Goal: Information Seeking & Learning: Learn about a topic

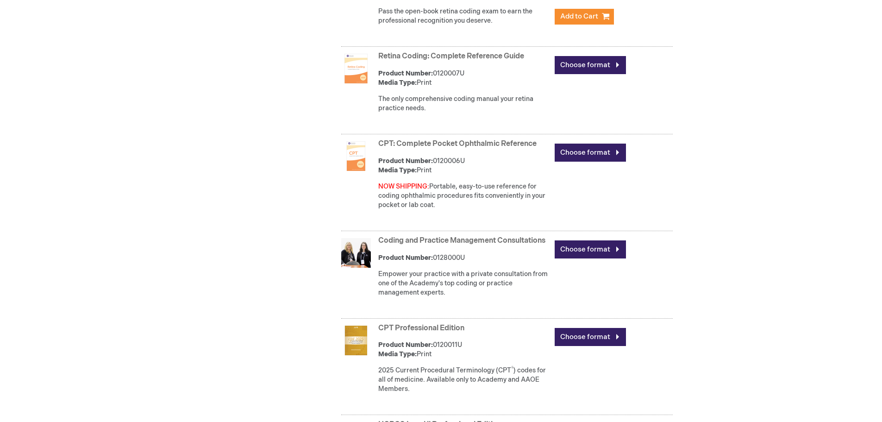
scroll to position [834, 0]
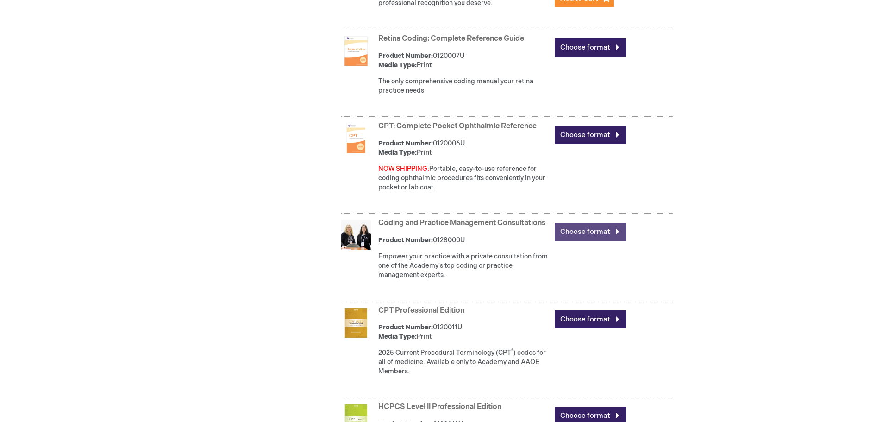
click at [615, 233] on link "Choose format" at bounding box center [590, 232] width 71 height 18
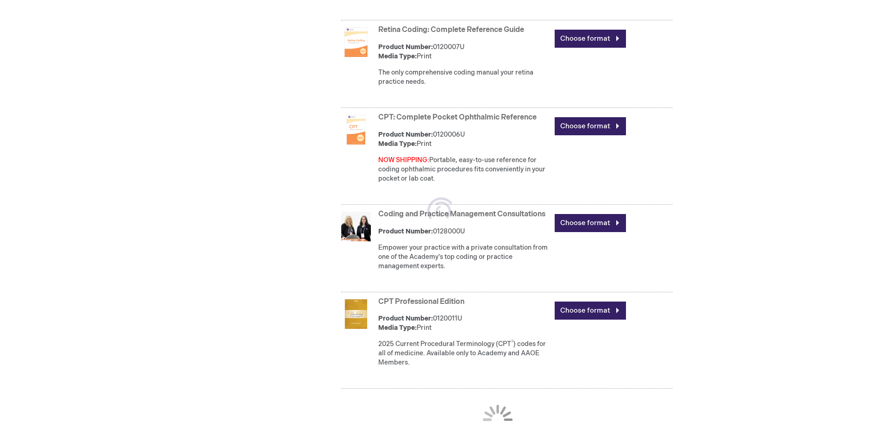
scroll to position [833, 0]
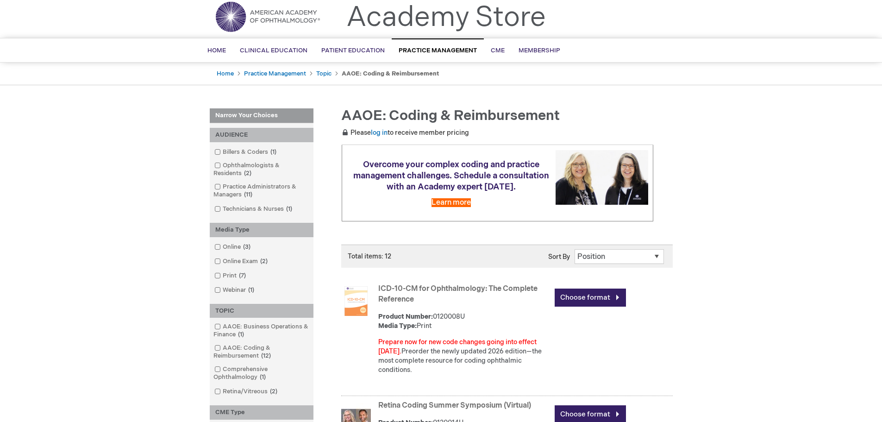
scroll to position [46, 0]
